Goal: Information Seeking & Learning: Learn about a topic

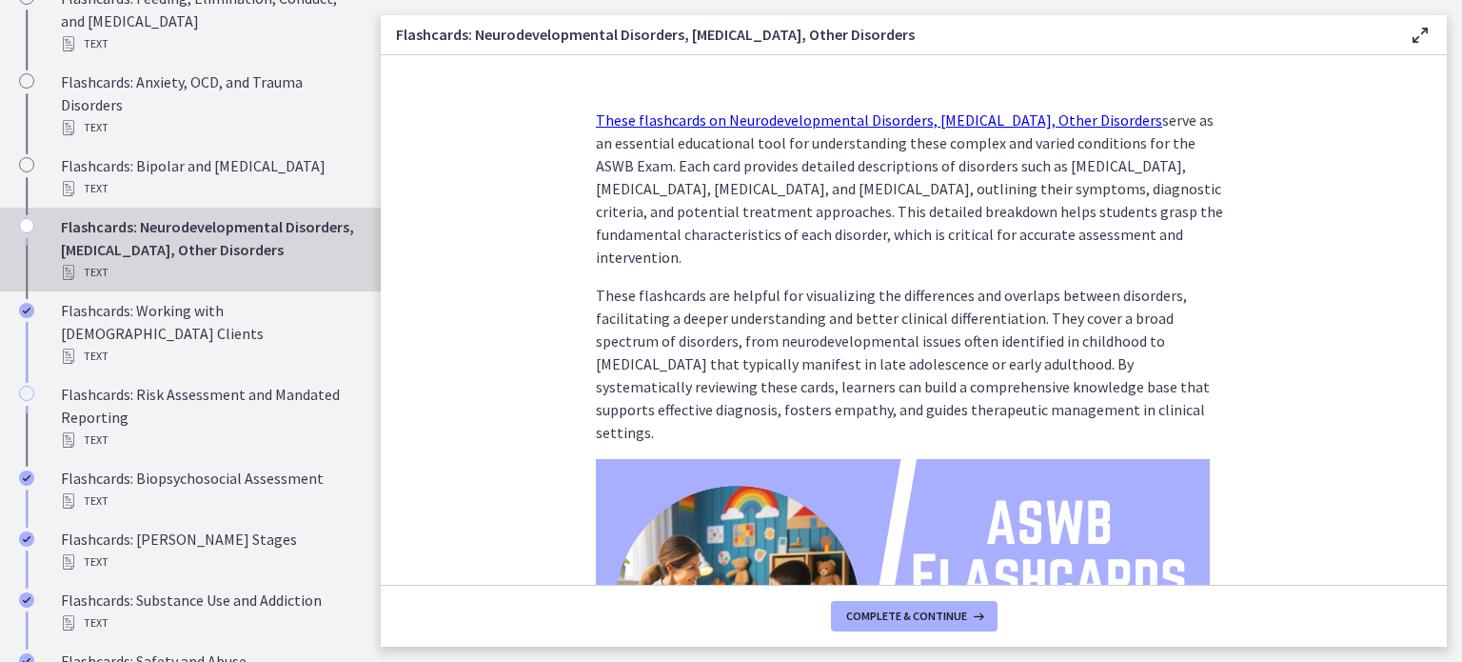
scroll to position [350, 0]
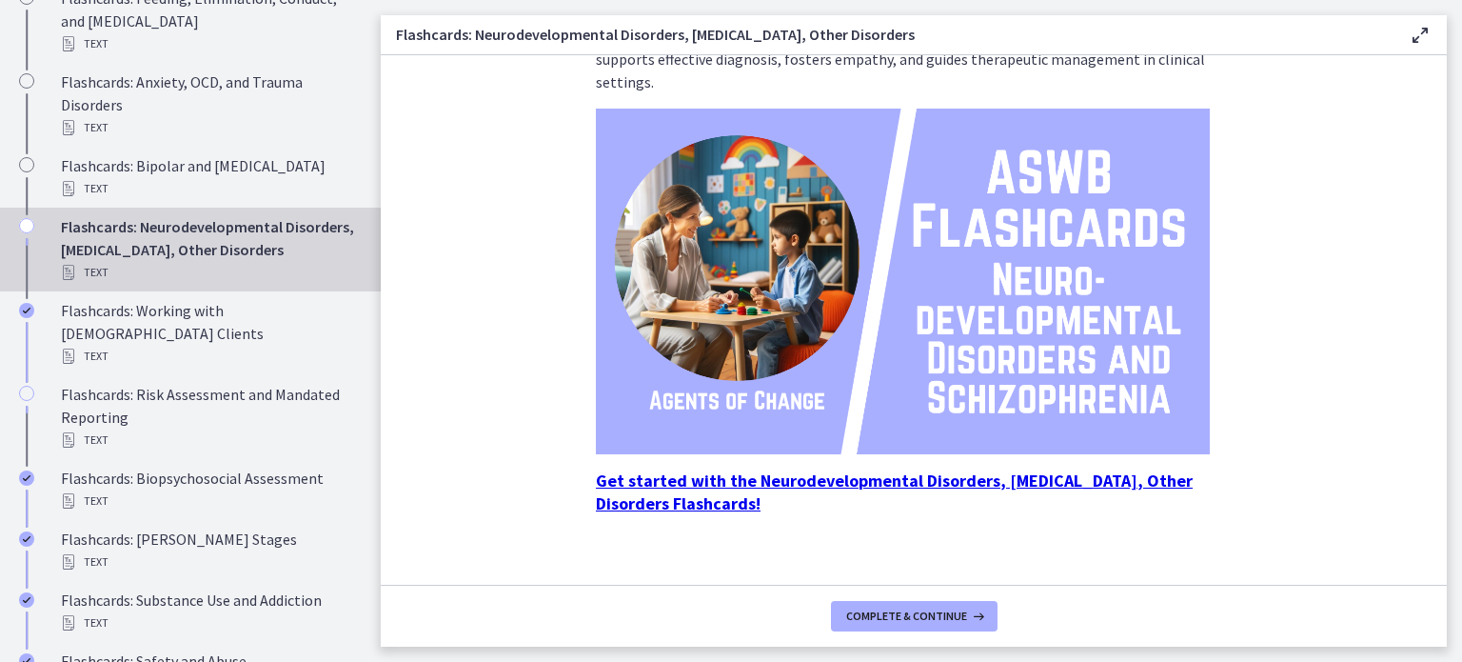
click at [25, 233] on icon "Chapters" at bounding box center [26, 225] width 15 height 15
click at [19, 233] on icon "Chapters" at bounding box center [26, 225] width 15 height 15
click at [901, 621] on span "Complete & continue" at bounding box center [906, 615] width 121 height 15
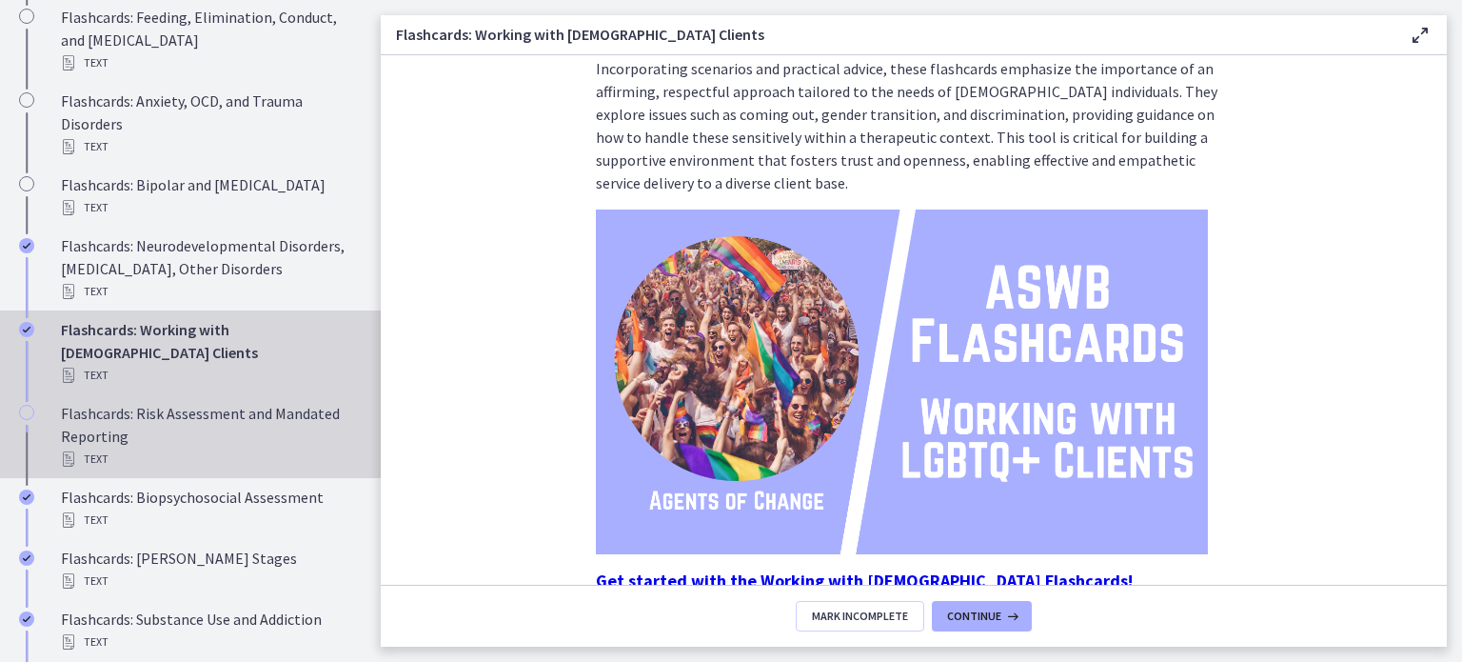
scroll to position [1031, 0]
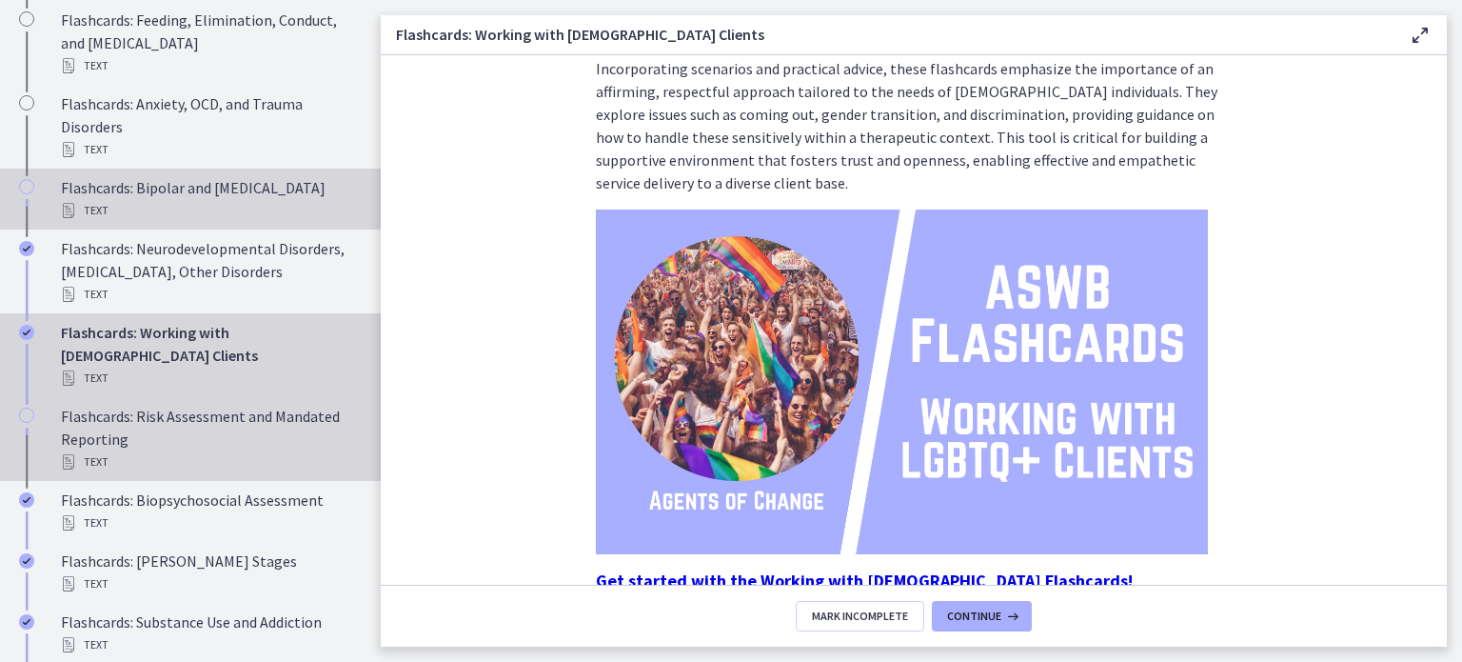
click at [205, 222] on div "Flashcards: Bipolar and Depressive Disorders Text" at bounding box center [209, 199] width 297 height 46
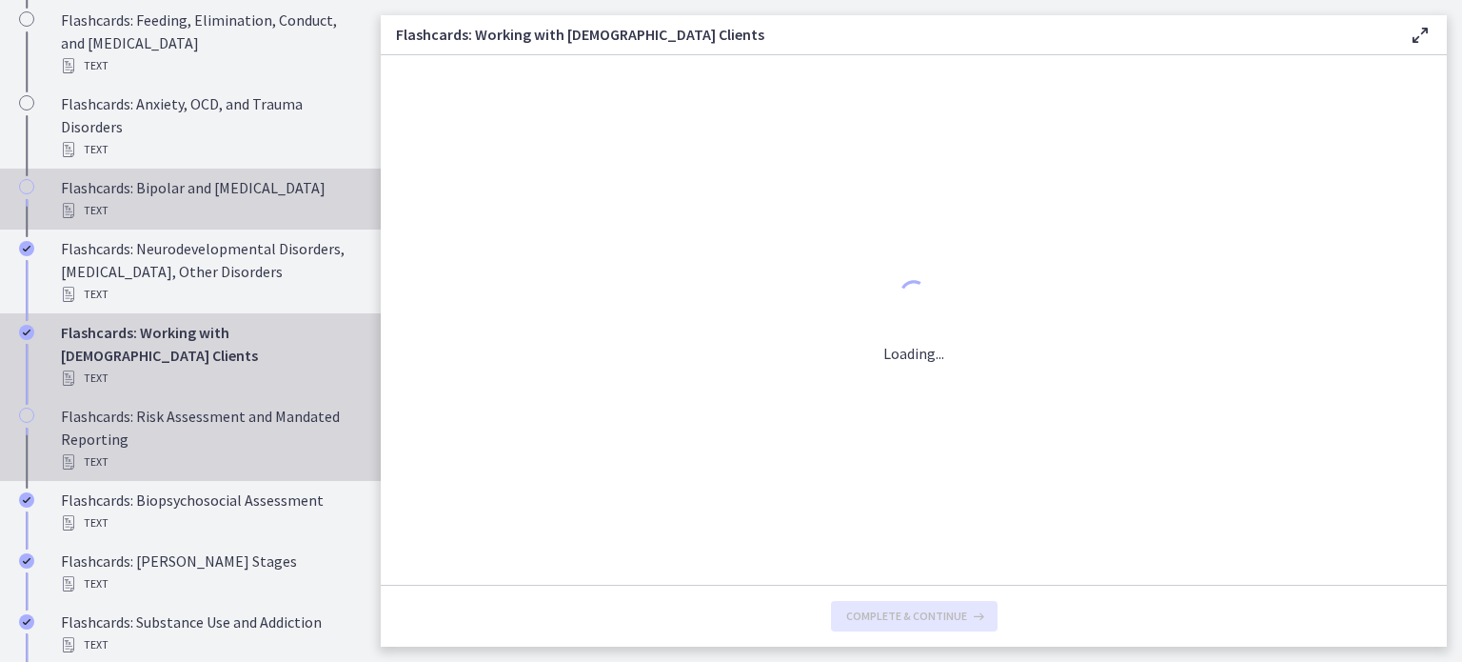
scroll to position [0, 0]
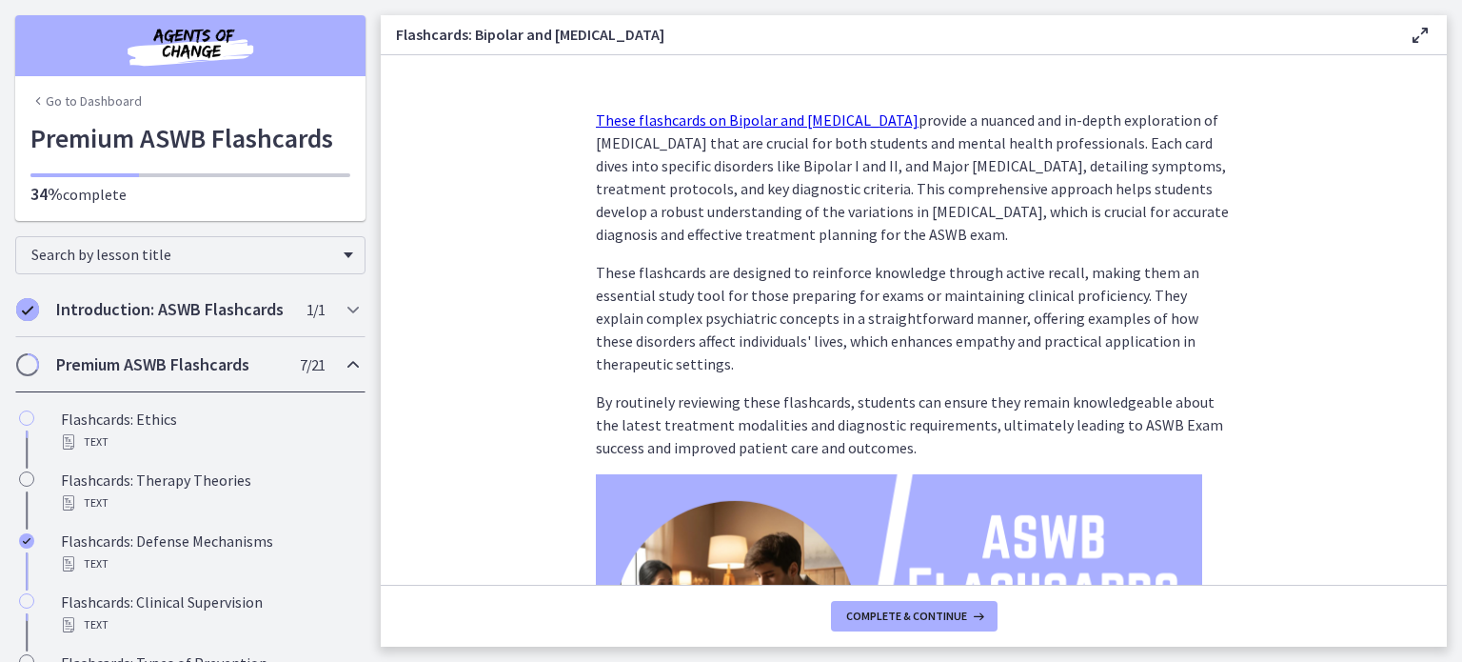
click at [38, 94] on link "Go to Dashboard" at bounding box center [85, 100] width 111 height 19
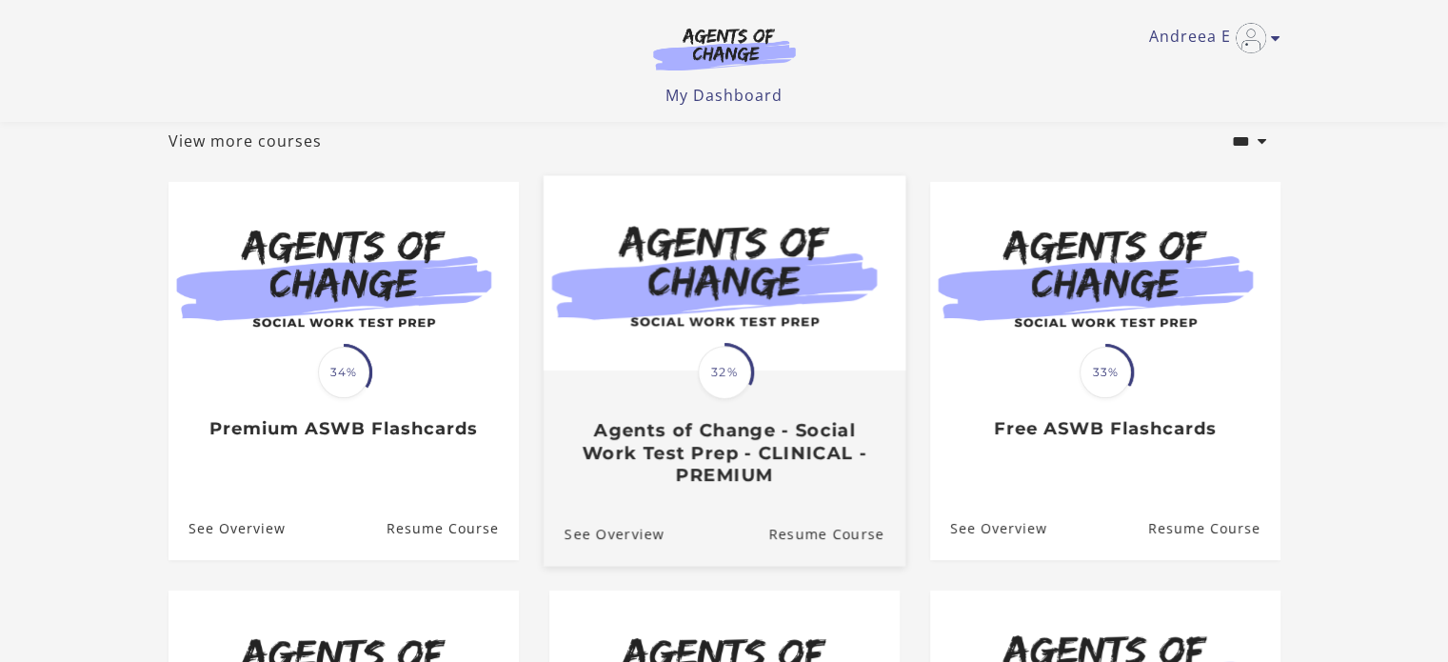
scroll to position [111, 0]
click at [664, 443] on h3 "Agents of Change - Social Work Test Prep - CLINICAL - PREMIUM" at bounding box center [724, 454] width 320 height 67
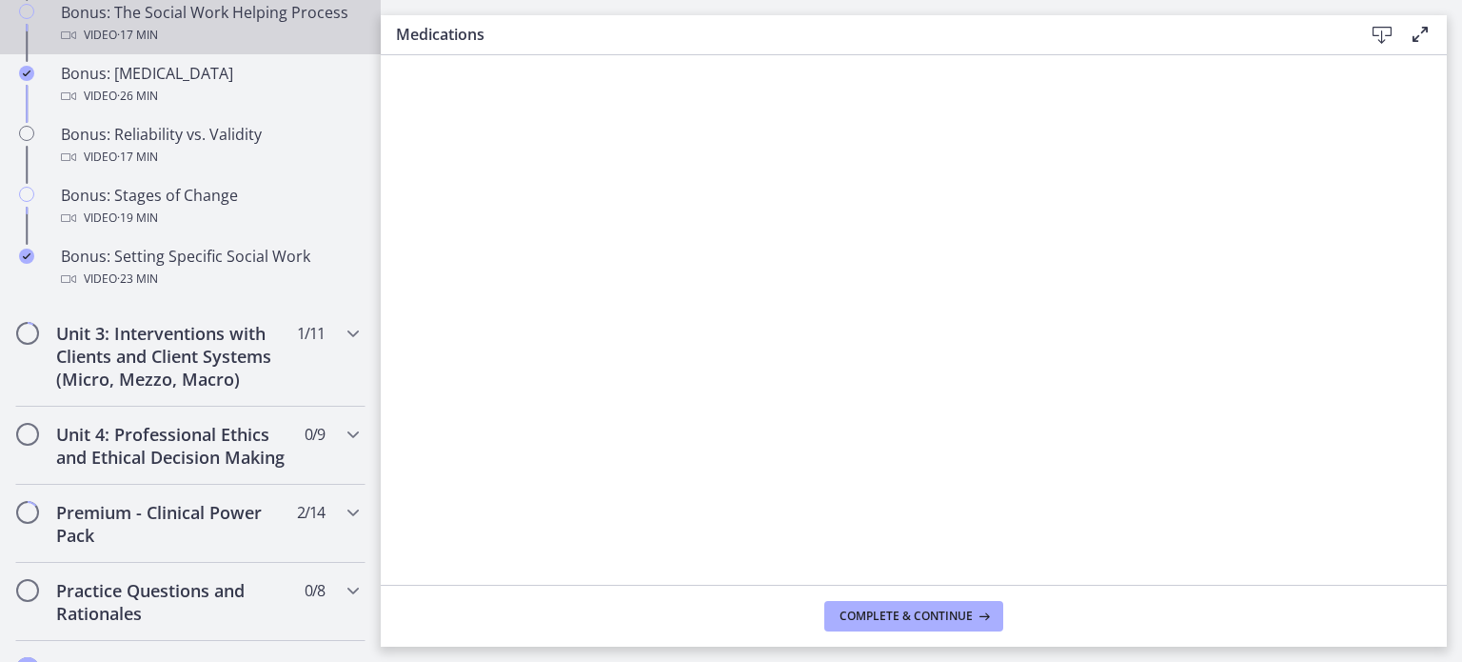
scroll to position [1656, 0]
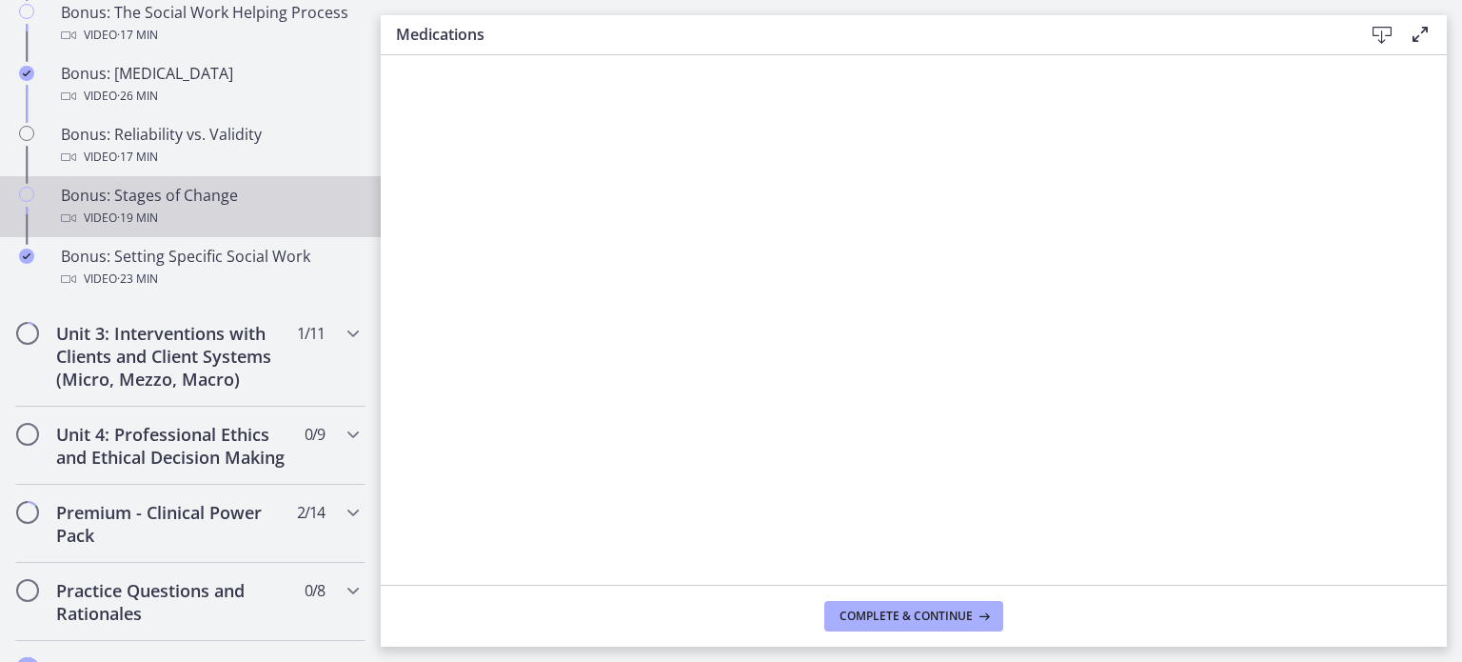
click at [140, 229] on span "· 19 min" at bounding box center [137, 218] width 41 height 23
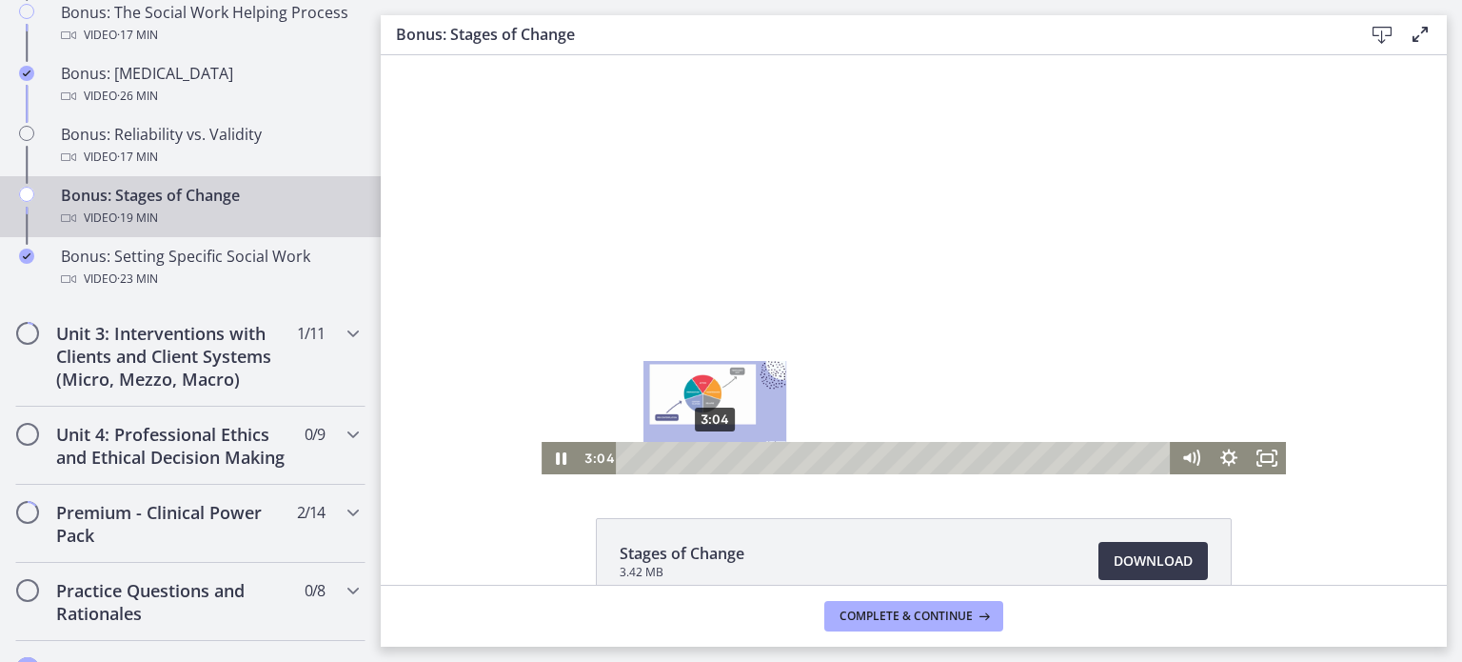
click at [708, 460] on div "3:04" at bounding box center [896, 458] width 532 height 32
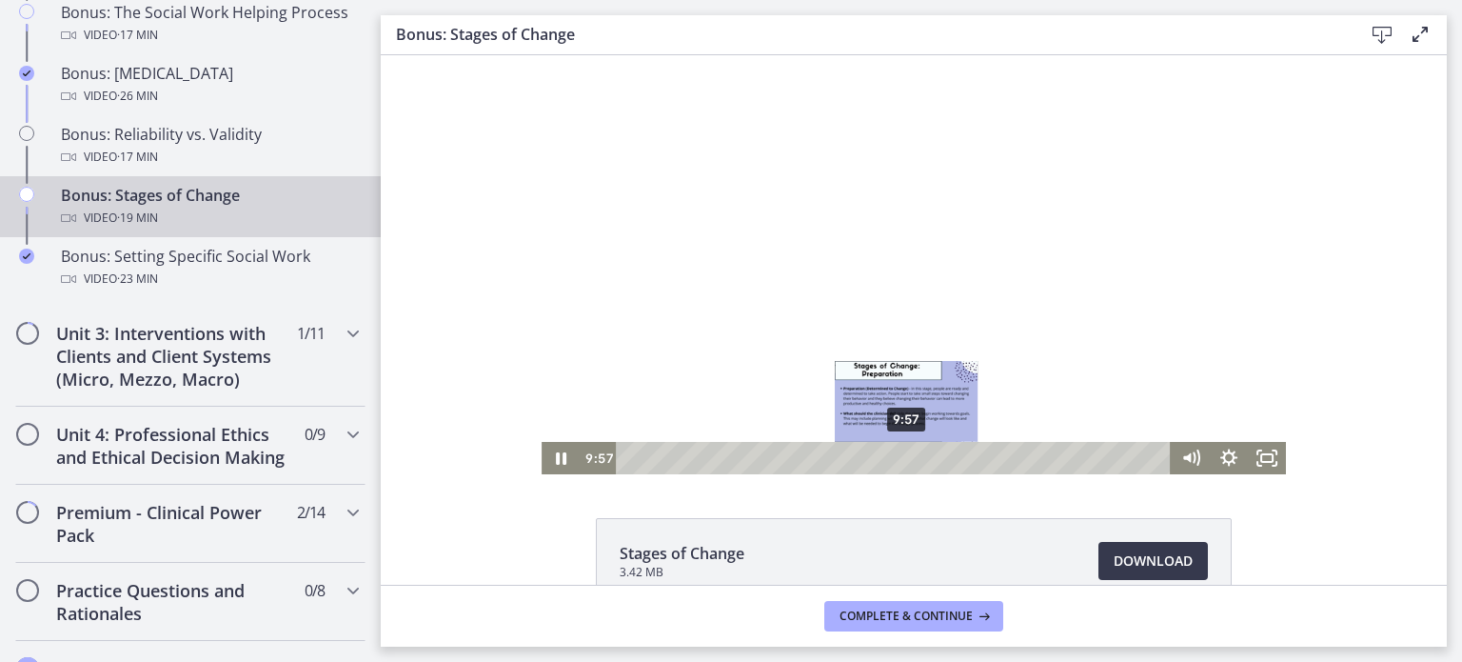
click at [900, 456] on div "9:57" at bounding box center [896, 458] width 532 height 32
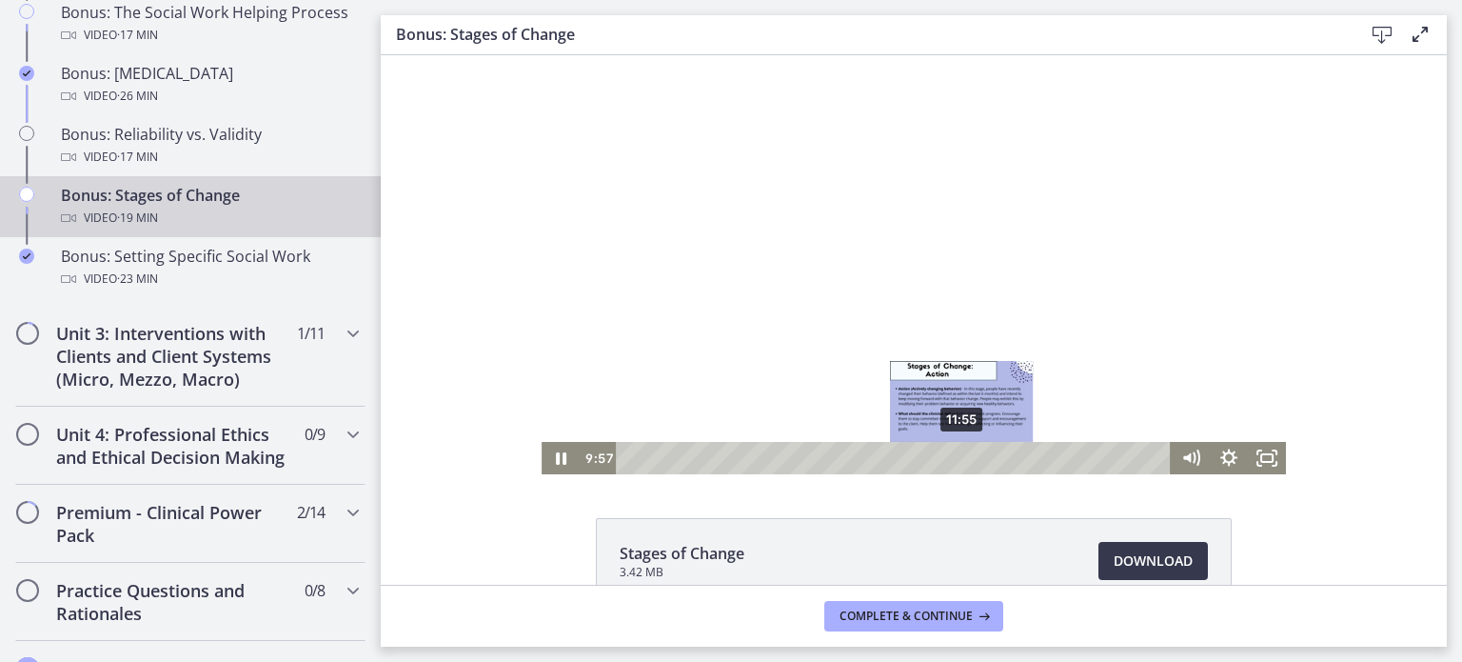
click at [962, 456] on div "11:55" at bounding box center [896, 458] width 532 height 32
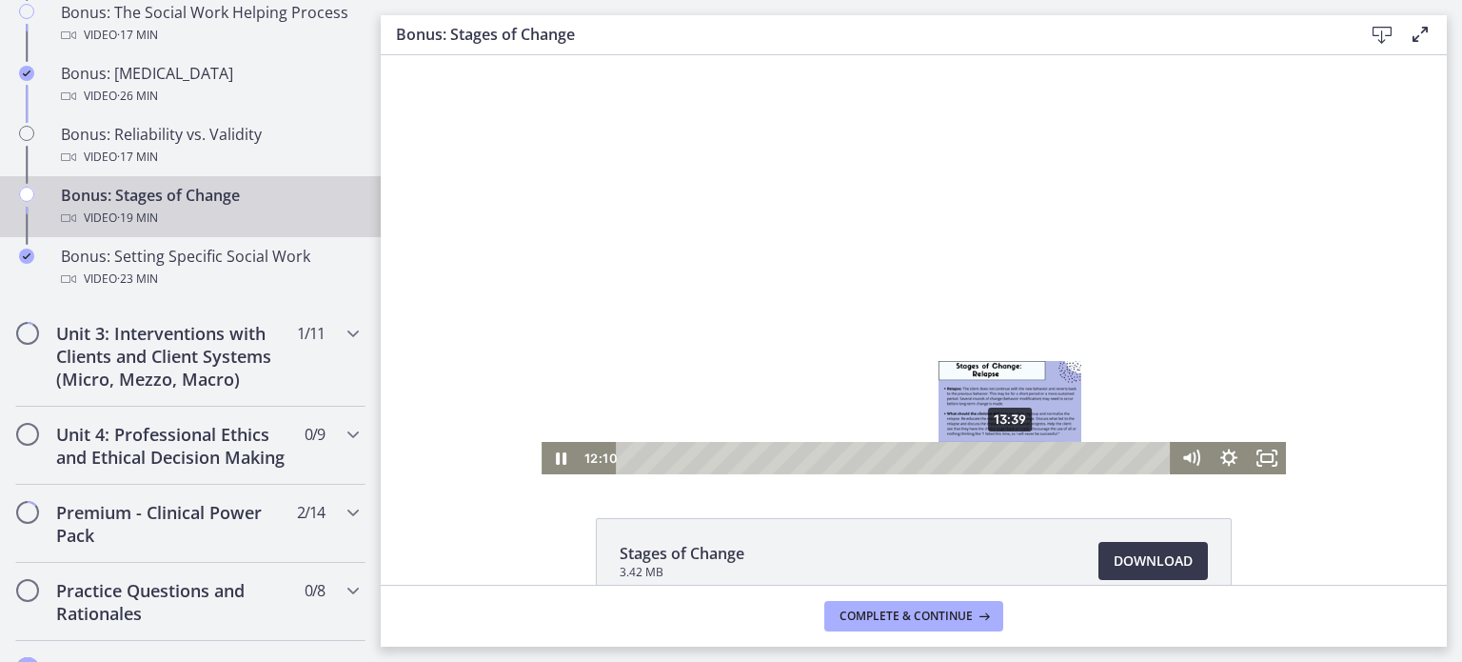
click at [1012, 455] on div "13:39" at bounding box center [896, 458] width 532 height 32
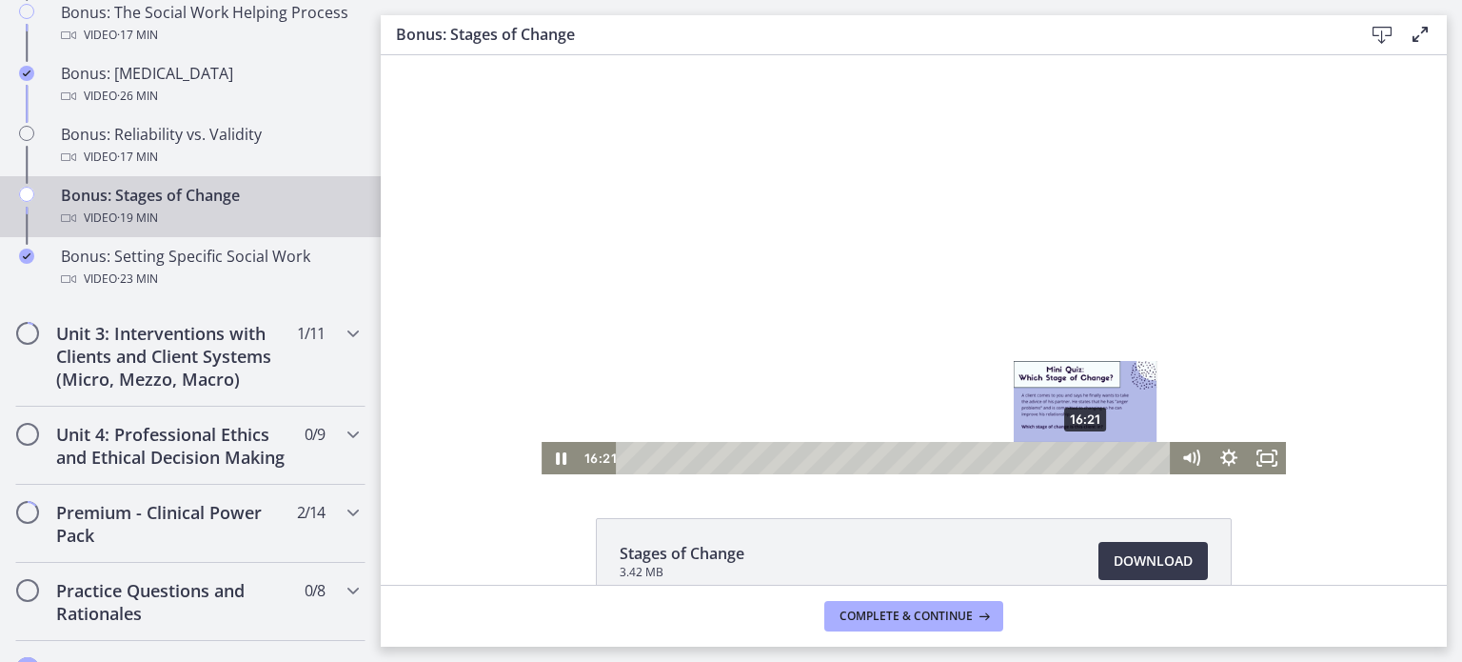
click at [1079, 456] on div "16:21" at bounding box center [896, 458] width 532 height 32
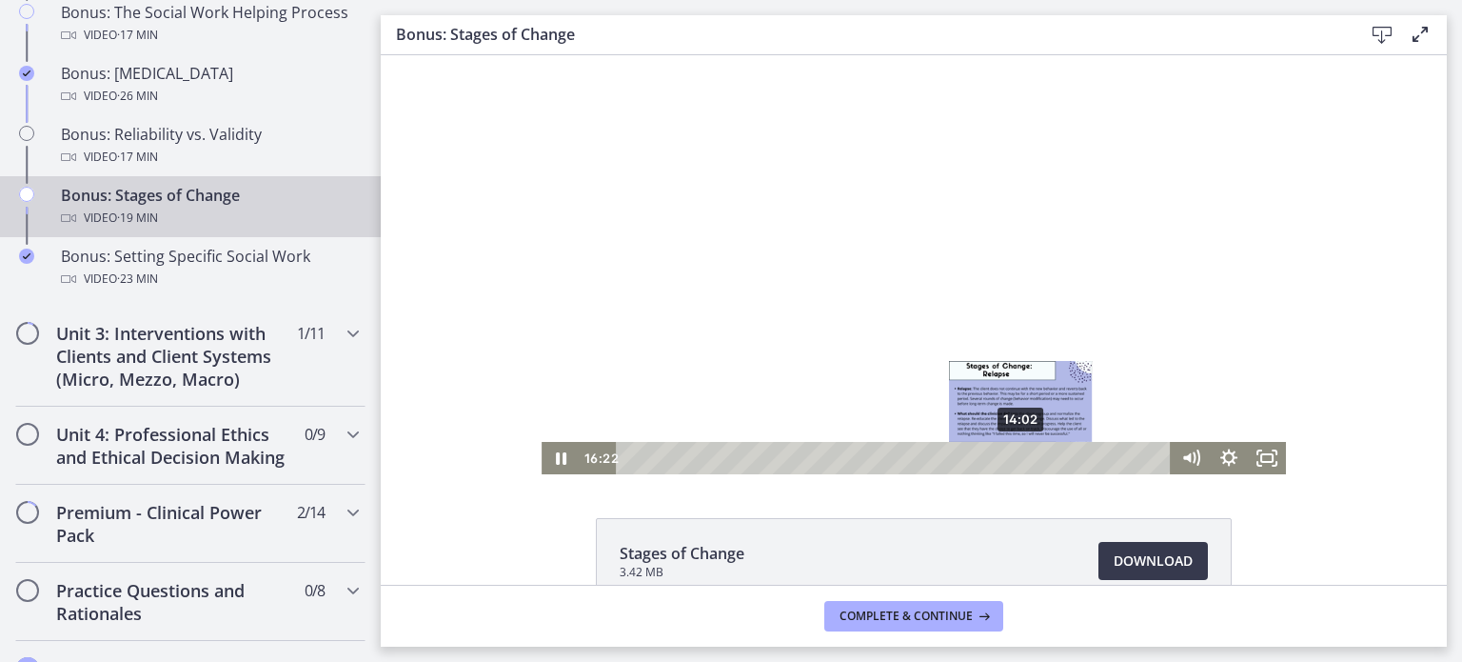
click at [1015, 459] on div "14:02" at bounding box center [896, 458] width 532 height 32
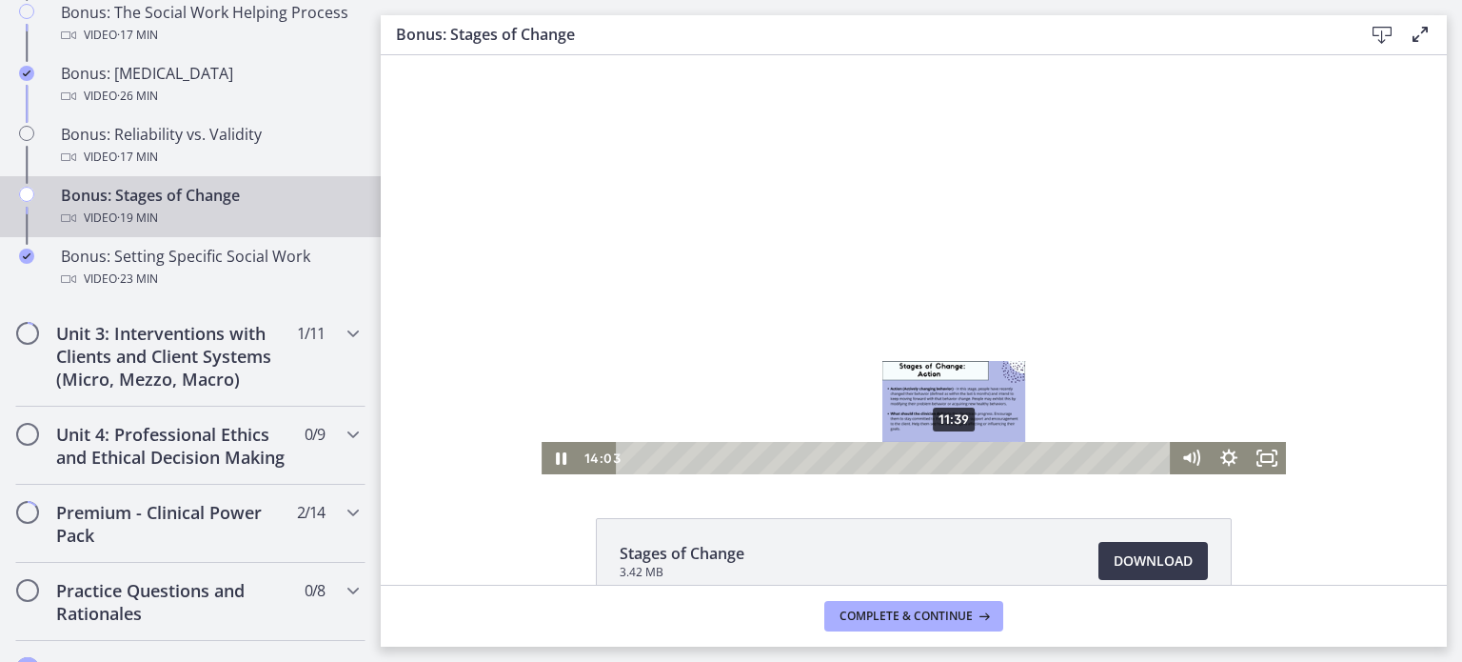
click at [948, 457] on div "11:39" at bounding box center [896, 458] width 532 height 32
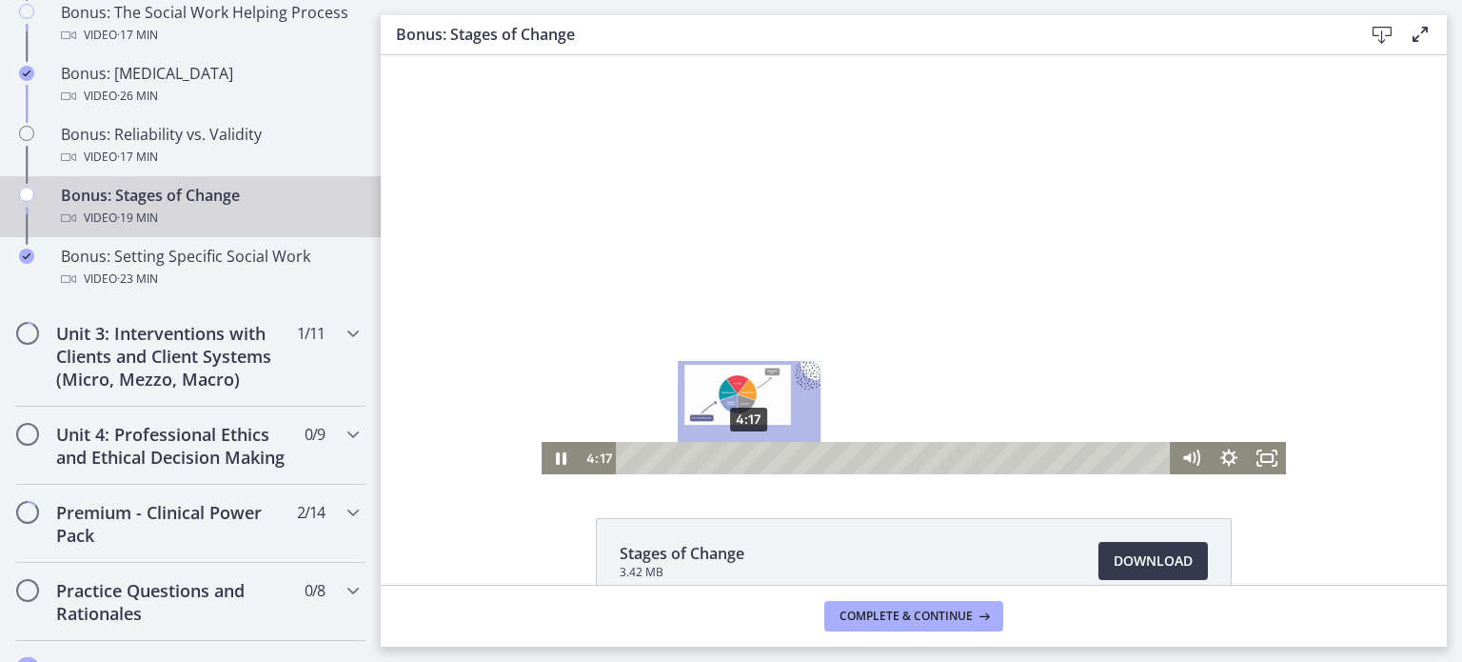
click at [742, 459] on div "4:17" at bounding box center [896, 458] width 532 height 32
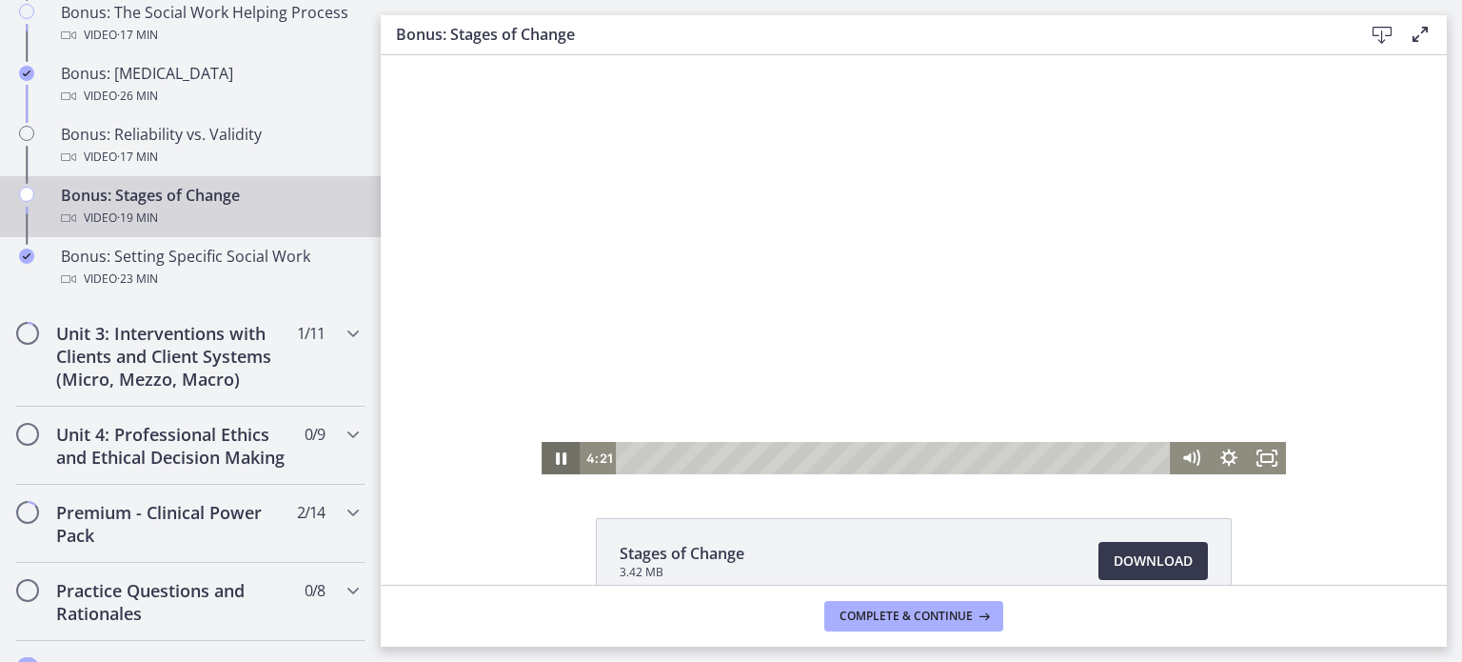
click at [548, 464] on icon "Pause" at bounding box center [561, 458] width 38 height 32
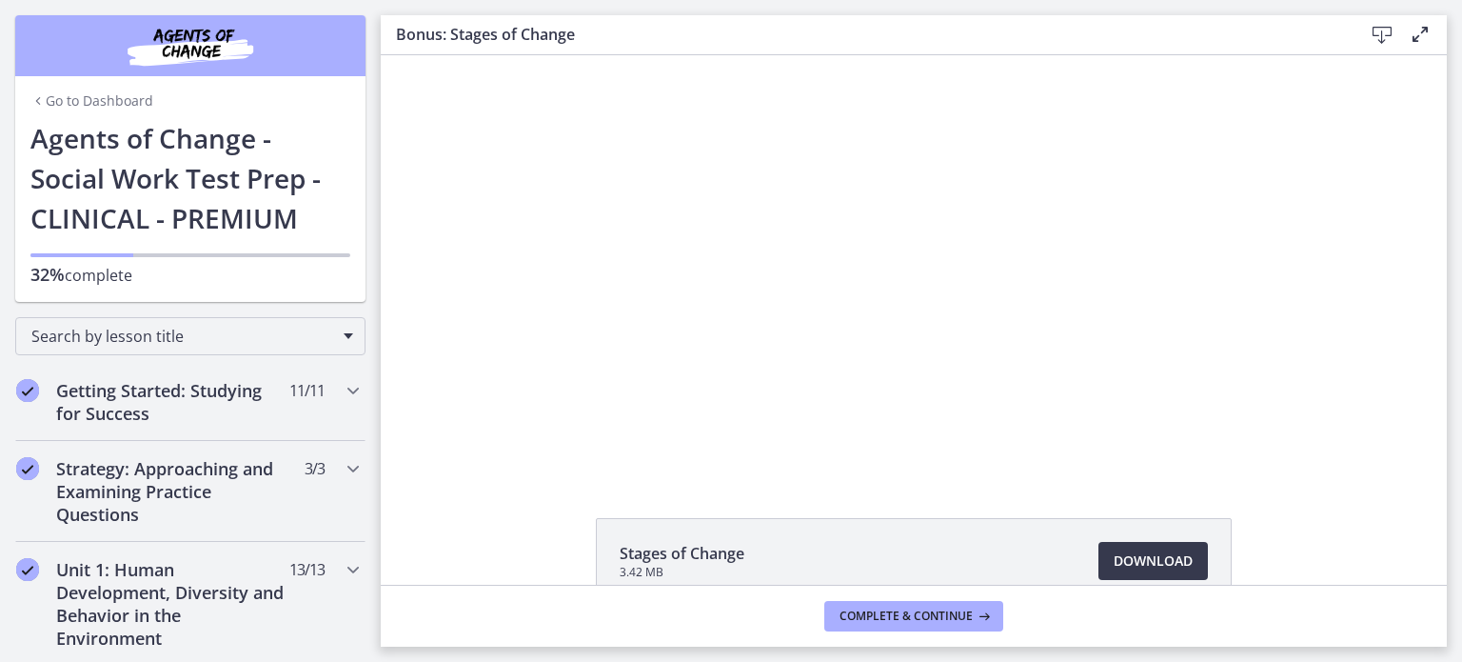
click at [44, 98] on link "Go to Dashboard" at bounding box center [91, 100] width 123 height 19
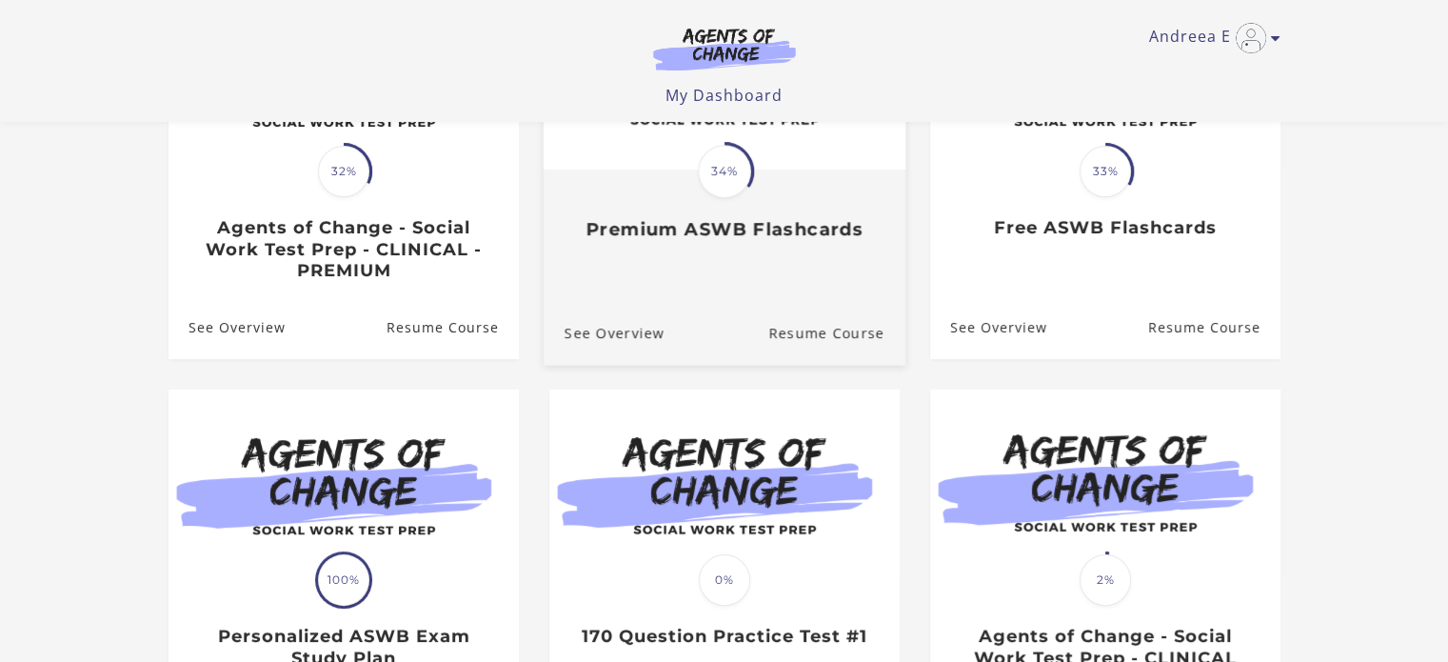
scroll to position [314, 0]
click at [695, 235] on h3 "Premium ASWB Flashcards" at bounding box center [724, 229] width 320 height 22
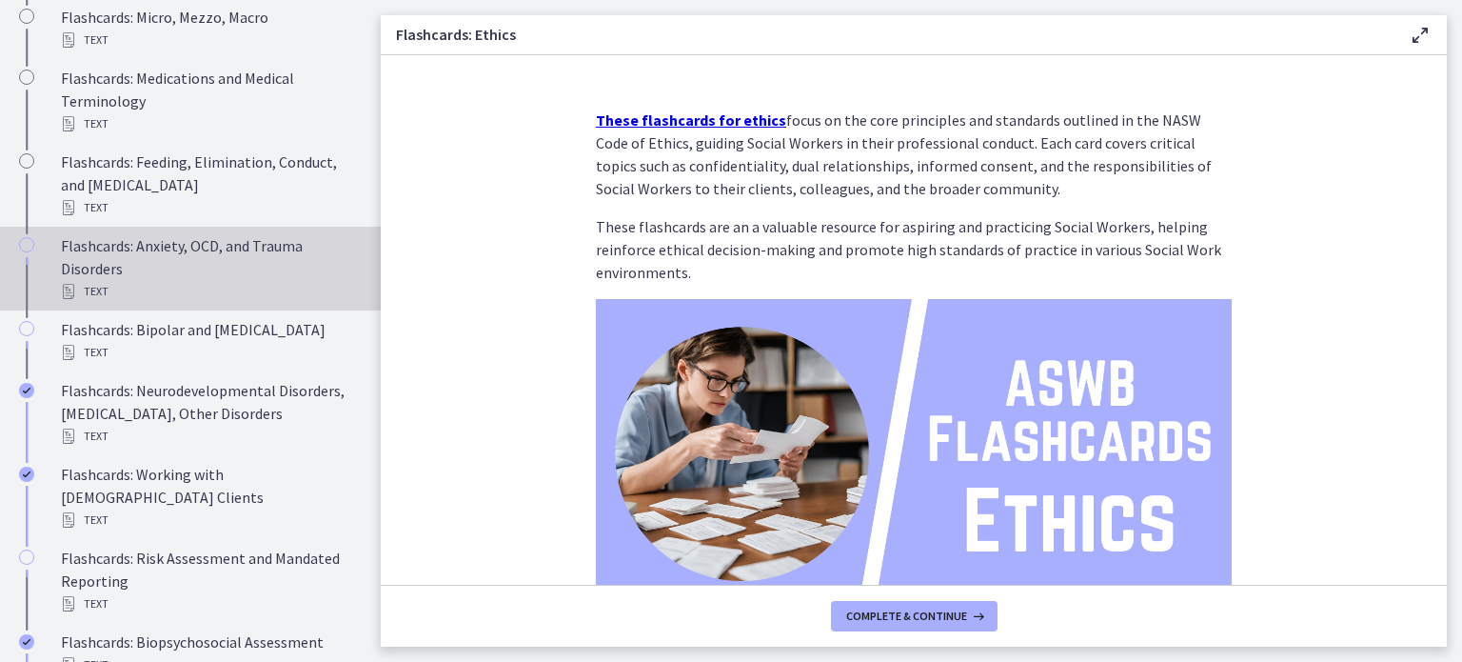
scroll to position [890, 0]
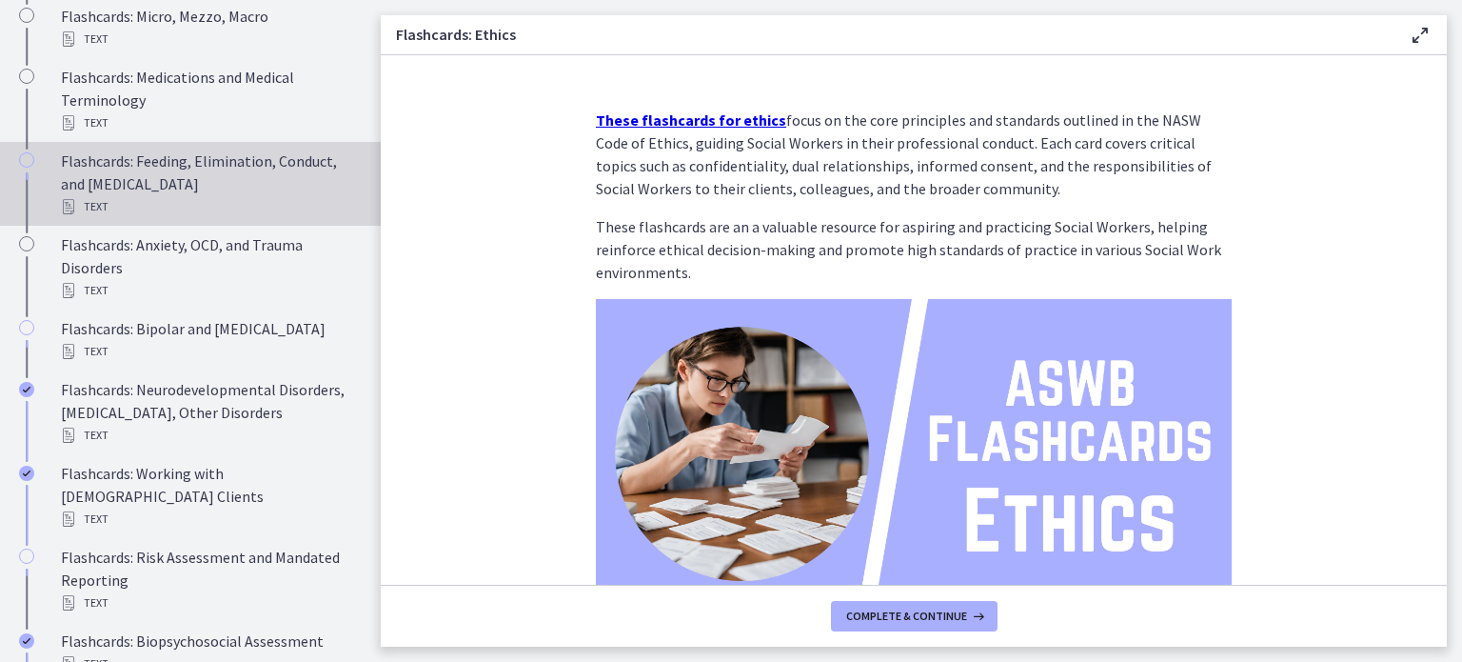
click at [192, 218] on div "Text" at bounding box center [209, 206] width 297 height 23
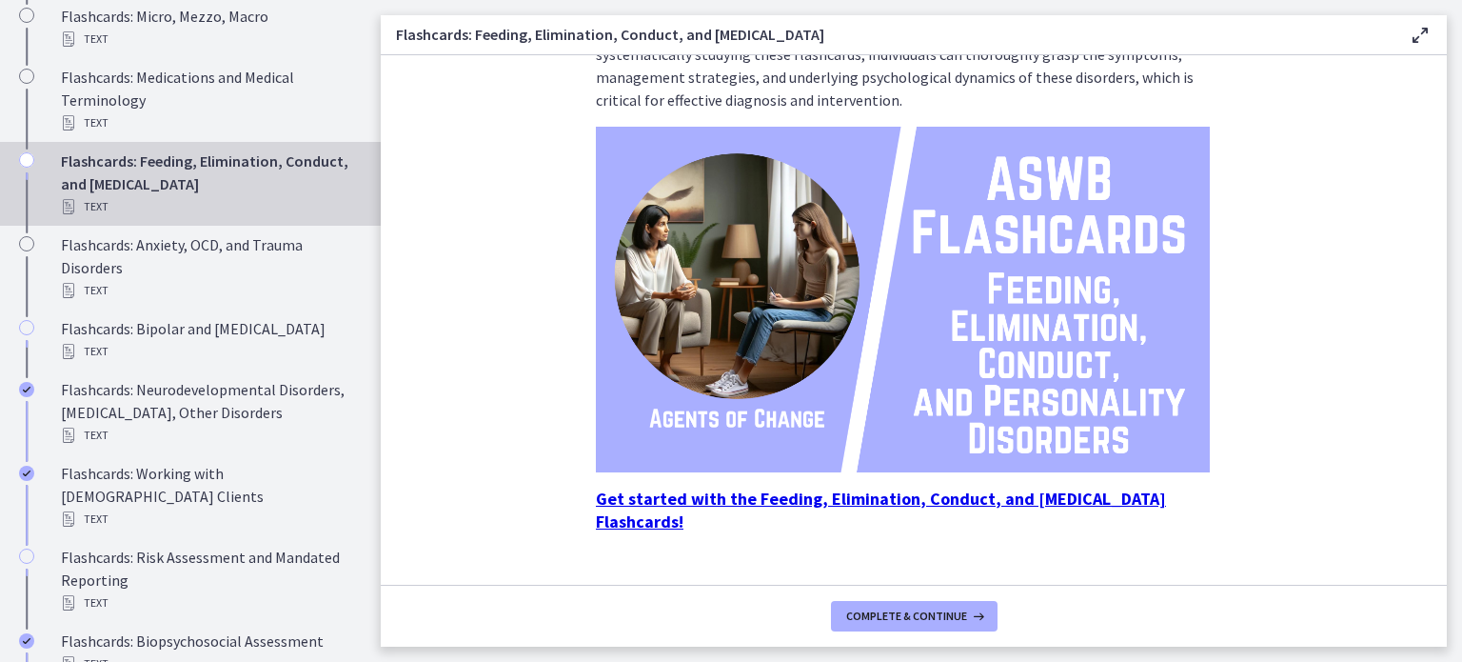
scroll to position [310, 0]
click at [883, 498] on strong "Get started with the Feeding, Elimination, Conduct, and [MEDICAL_DATA] Flashcar…" at bounding box center [881, 508] width 570 height 45
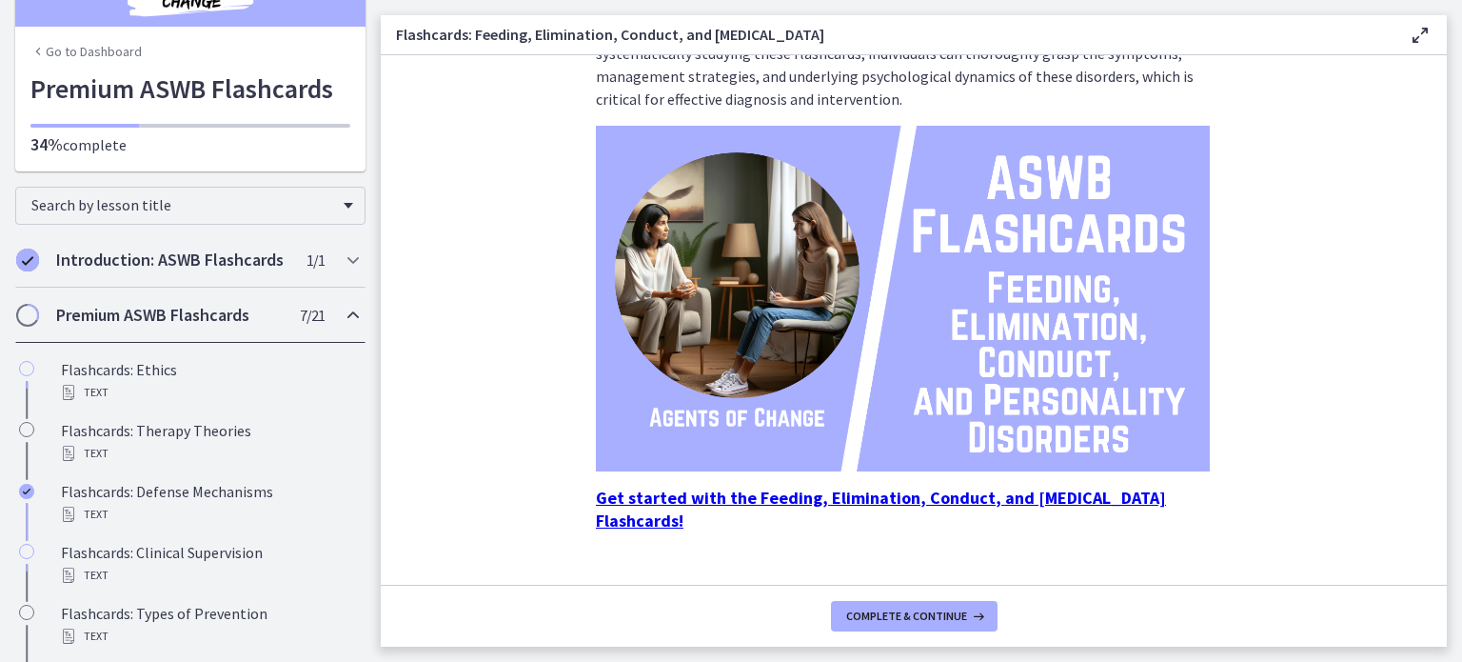
scroll to position [0, 0]
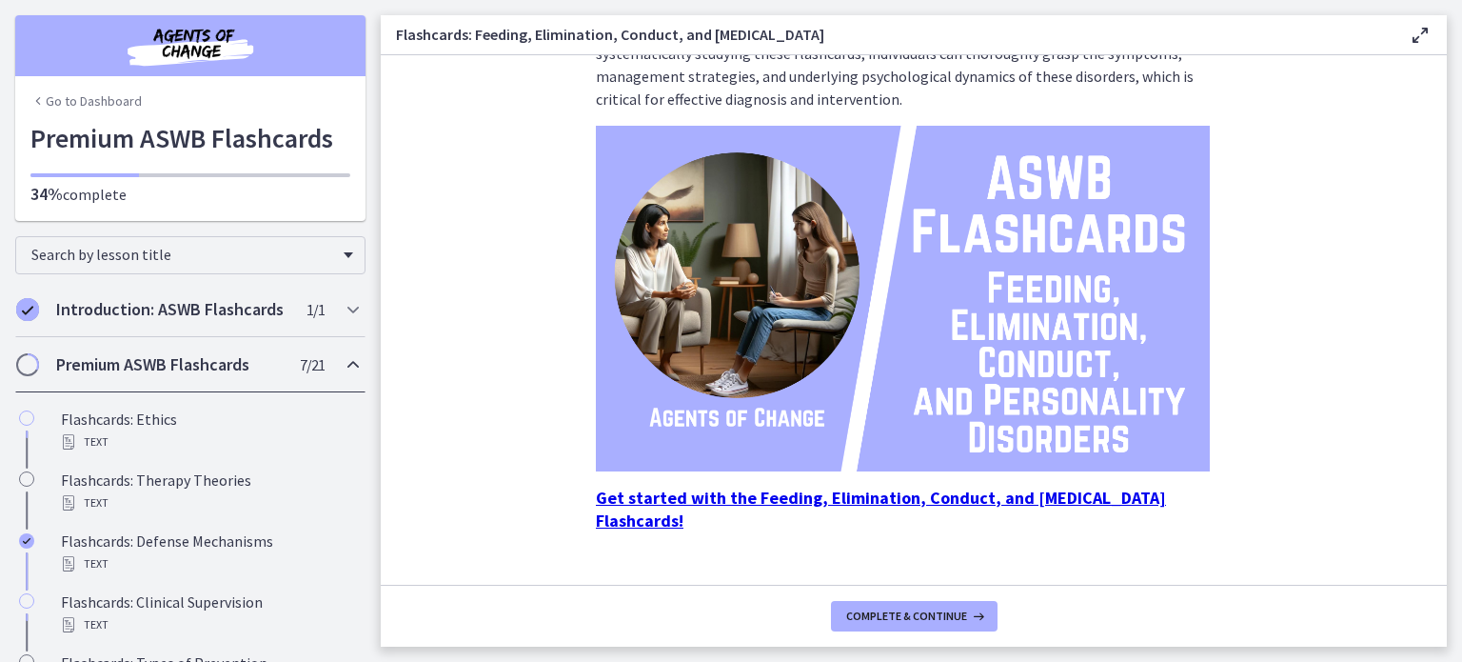
click at [30, 98] on icon "Chapters" at bounding box center [37, 100] width 15 height 15
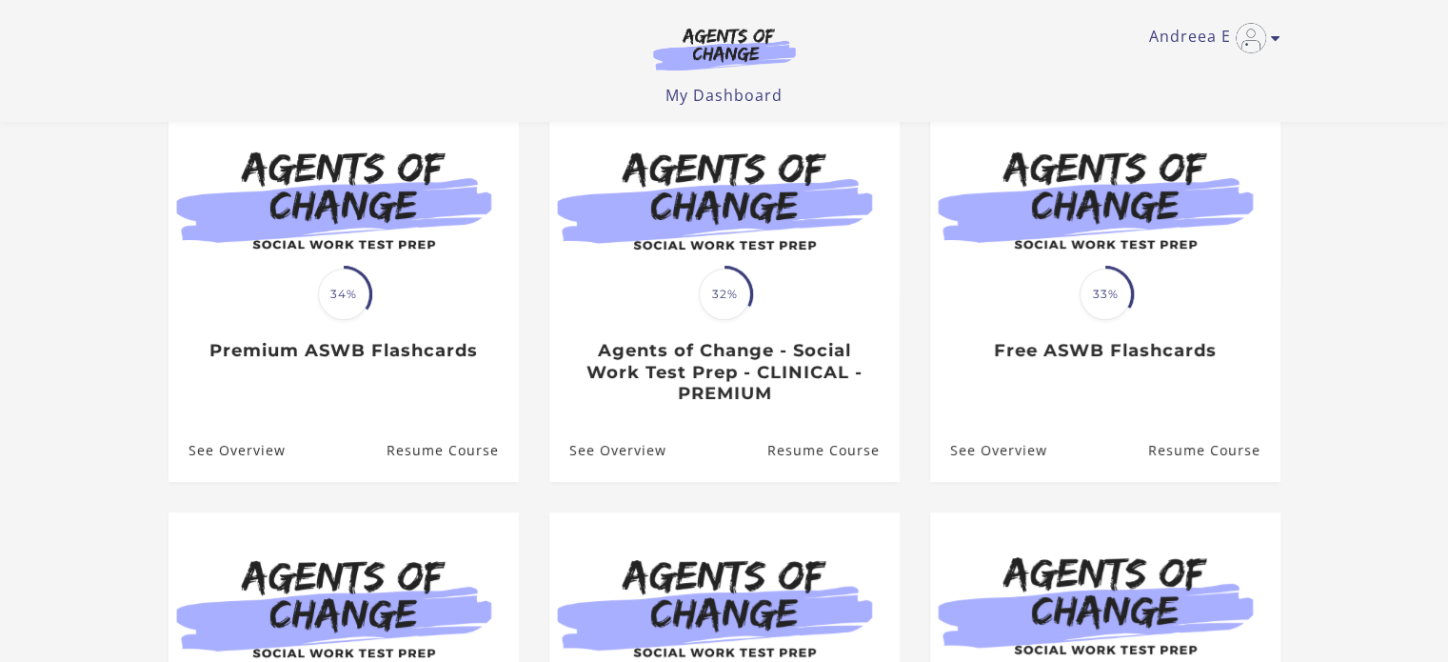
scroll to position [190, 0]
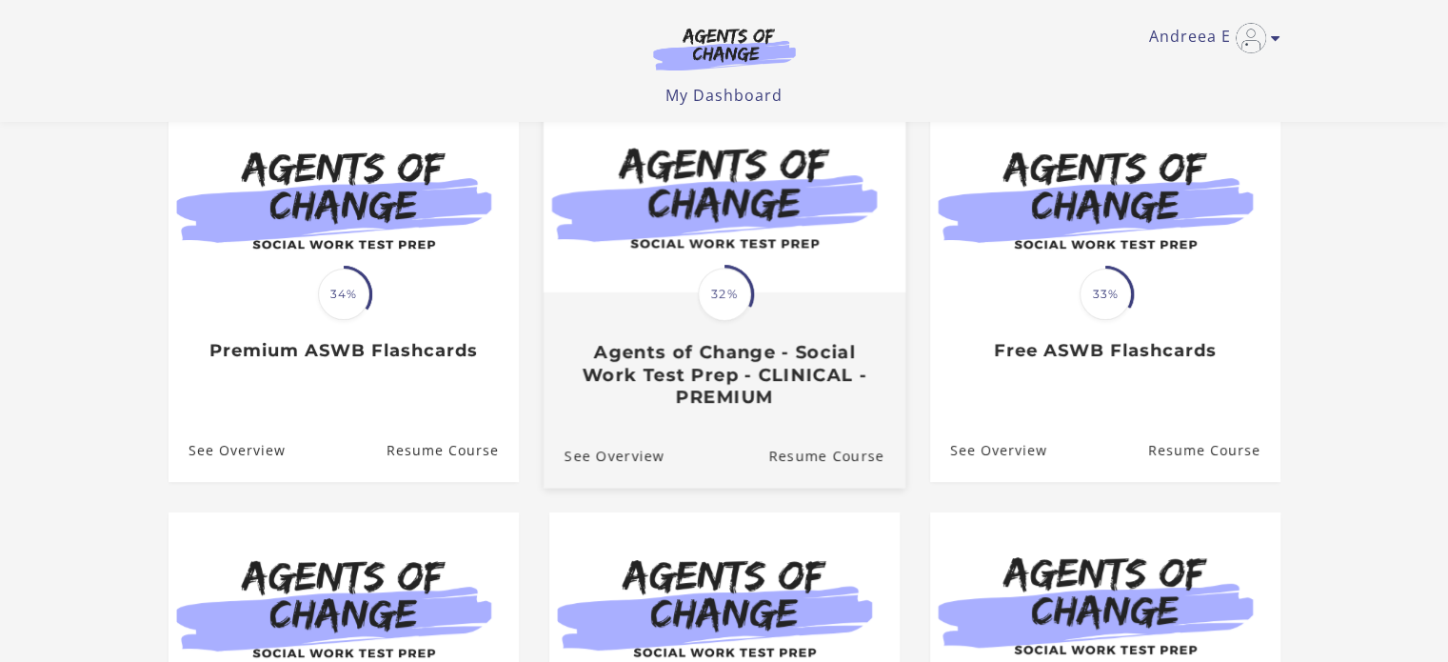
click at [791, 336] on div "Translation missing: en.liquid.partials.dashboard_course_card.progress_descript…" at bounding box center [724, 350] width 362 height 113
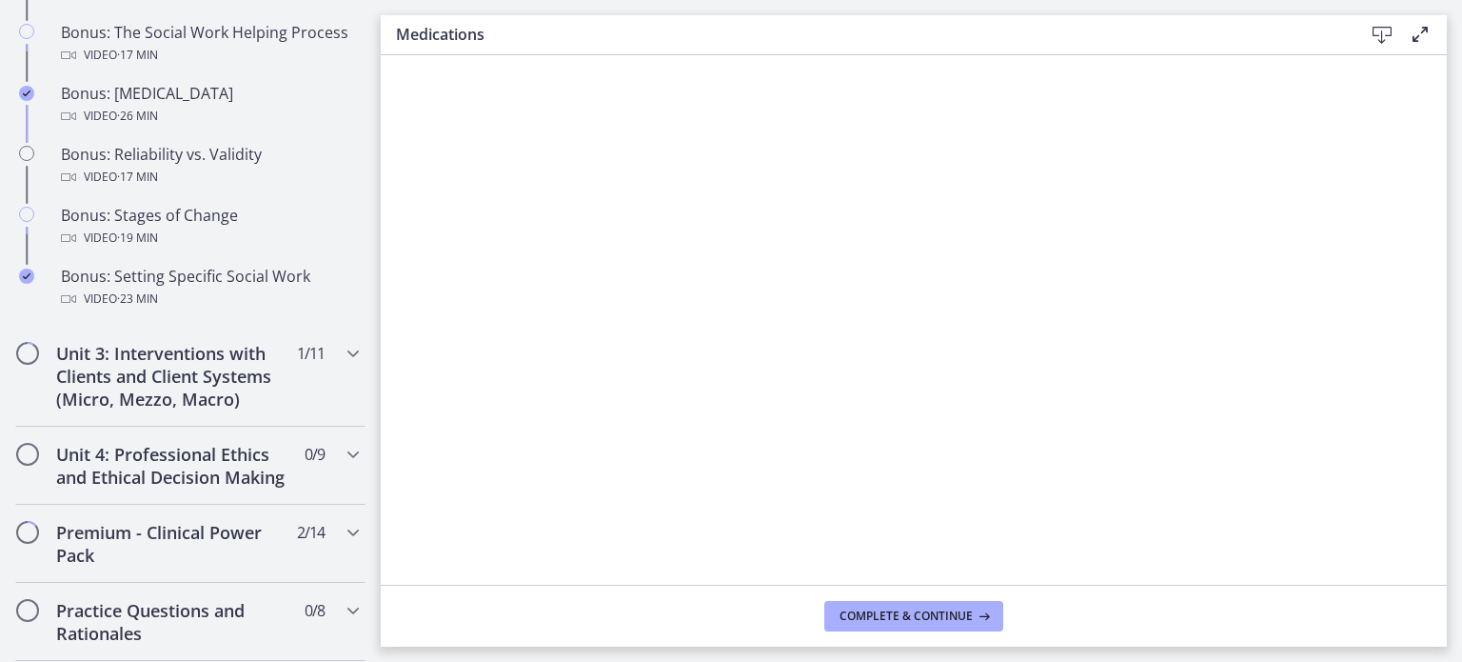
scroll to position [1727, 0]
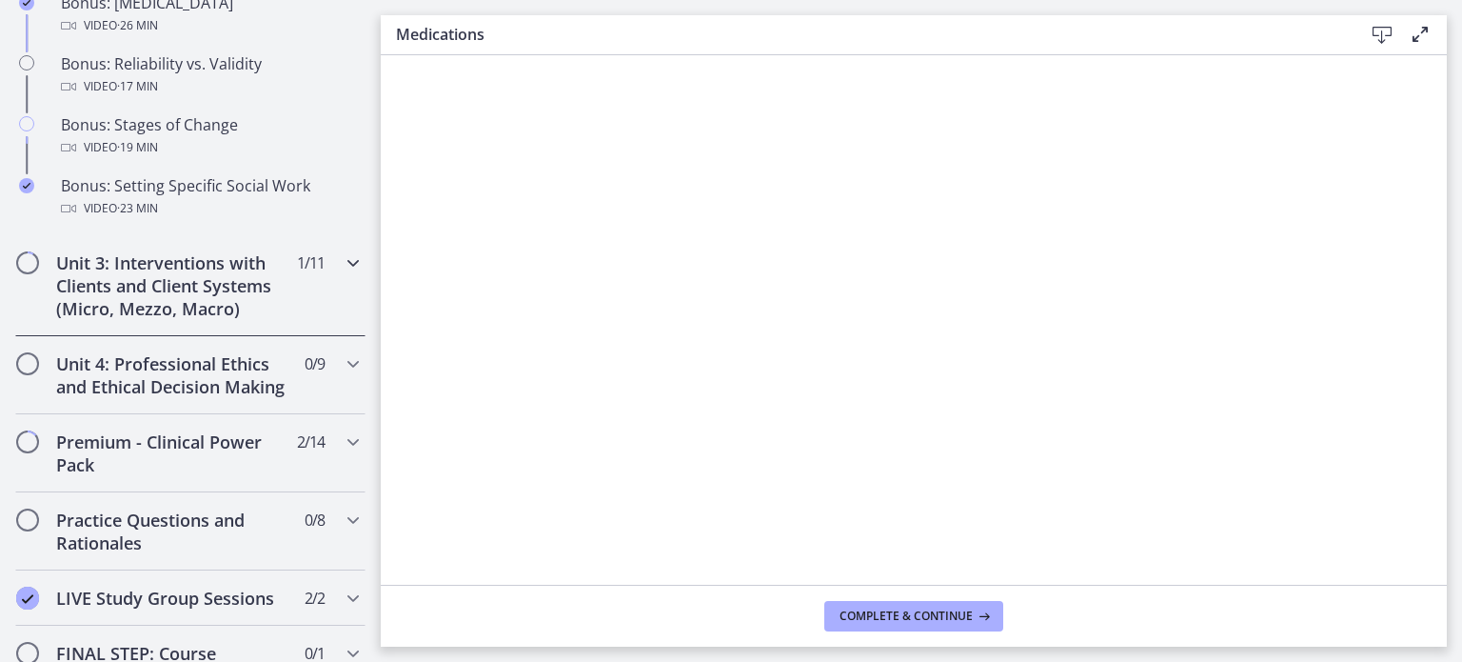
click at [335, 298] on div "Unit 3: Interventions with Clients and Client Systems (Micro, Mezzo, Macro) 1 /…" at bounding box center [190, 285] width 350 height 101
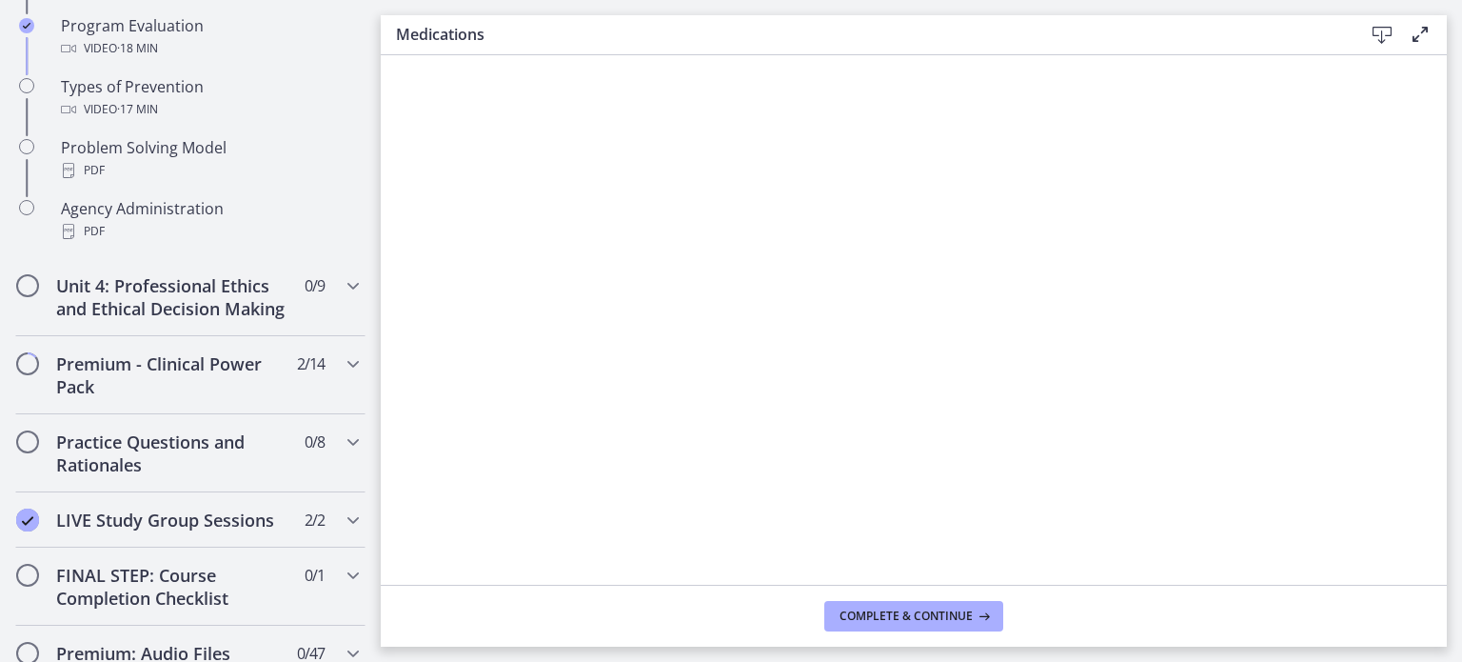
scroll to position [1318, 0]
click at [335, 298] on div "Unit 4: Professional Ethics and Ethical Decision Making 0 / 9 Completed" at bounding box center [190, 296] width 350 height 78
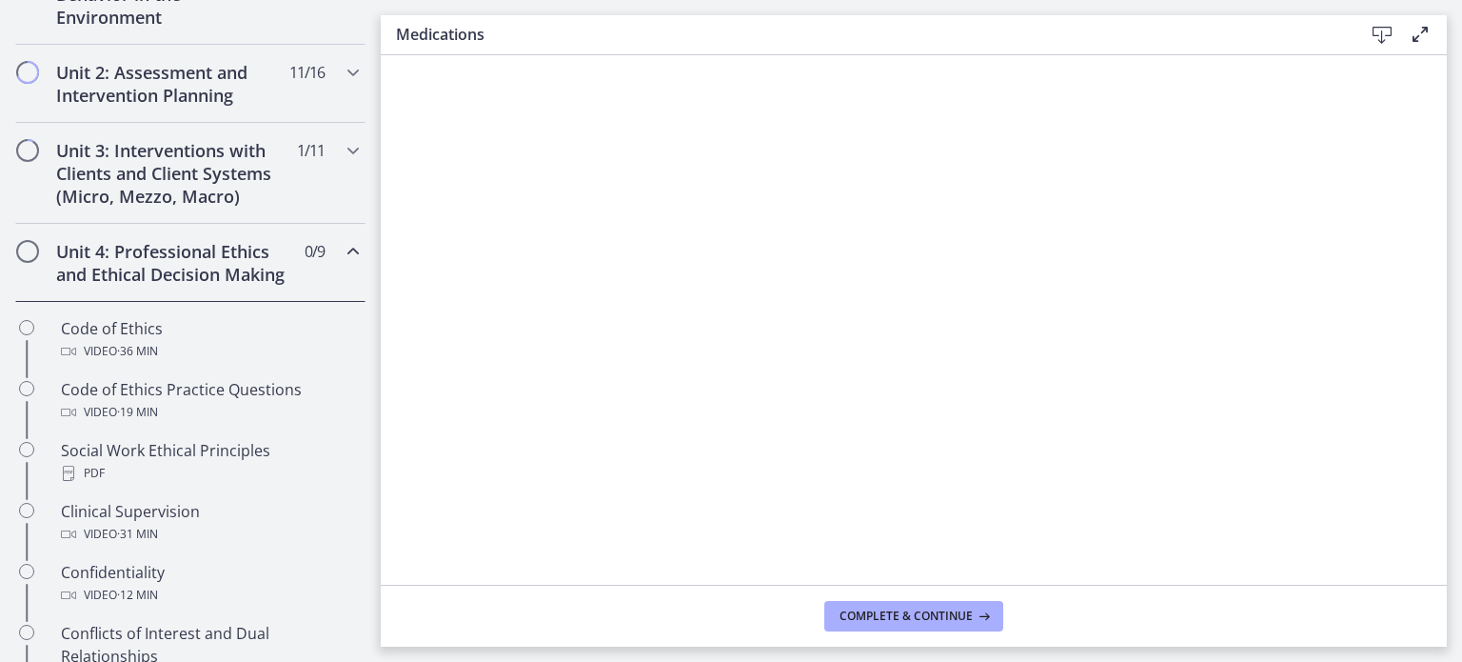
scroll to position [621, 0]
